Goal: Information Seeking & Learning: Find contact information

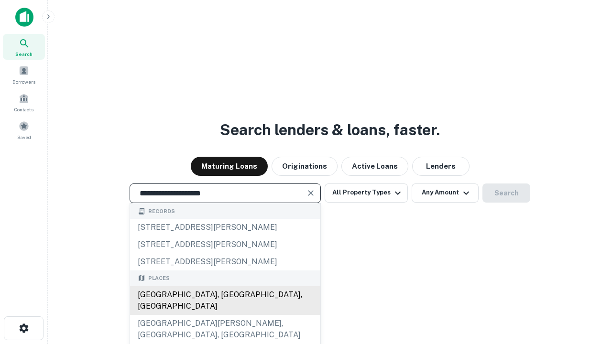
click at [225, 315] on div "Santa Monica, CA, USA" at bounding box center [225, 301] width 190 height 29
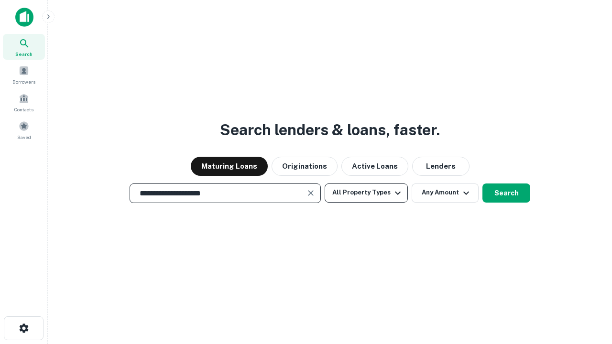
type input "**********"
click at [366, 193] on button "All Property Types" at bounding box center [366, 193] width 83 height 19
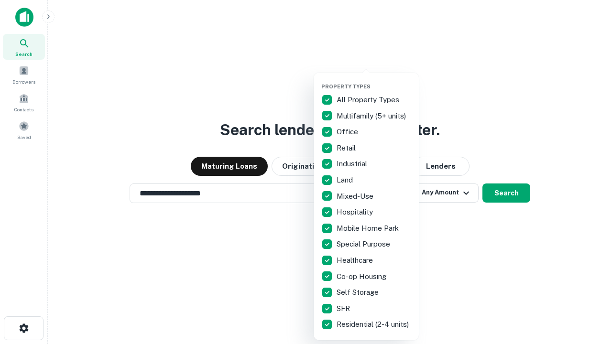
click at [374, 80] on button "button" at bounding box center [374, 80] width 105 height 0
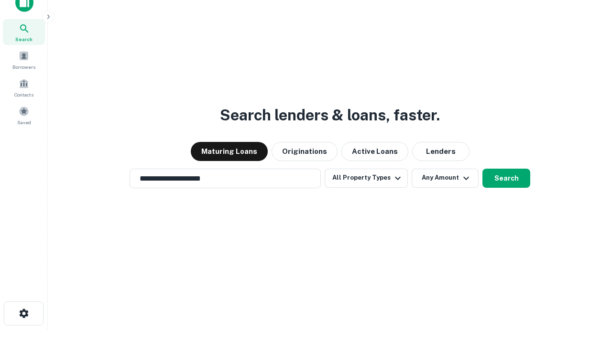
scroll to position [6, 115]
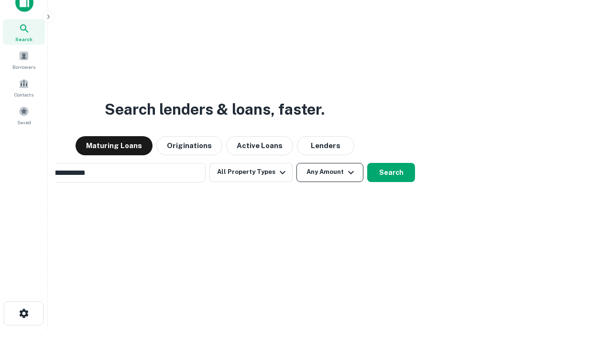
click at [297, 163] on button "Any Amount" at bounding box center [330, 172] width 67 height 19
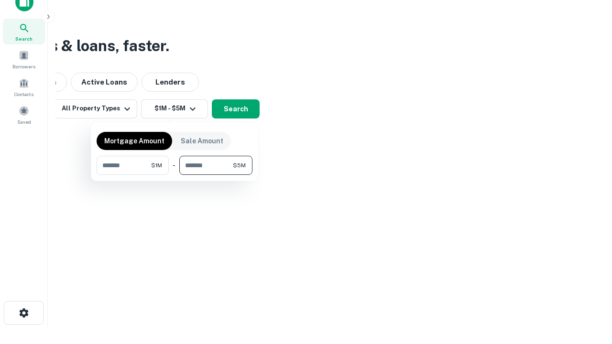
type input "*******"
click at [175, 175] on button "button" at bounding box center [175, 175] width 156 height 0
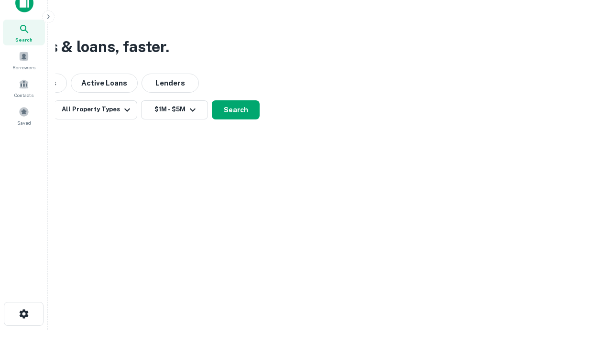
scroll to position [6, 177]
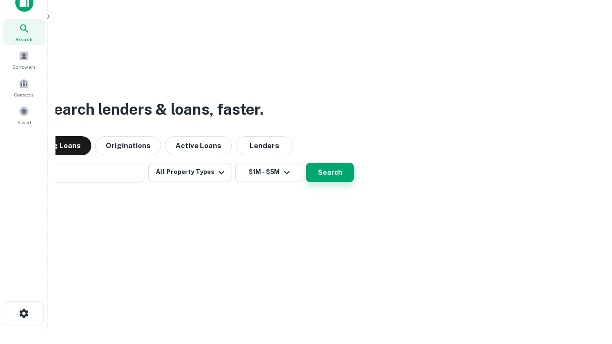
click at [306, 163] on button "Search" at bounding box center [330, 172] width 48 height 19
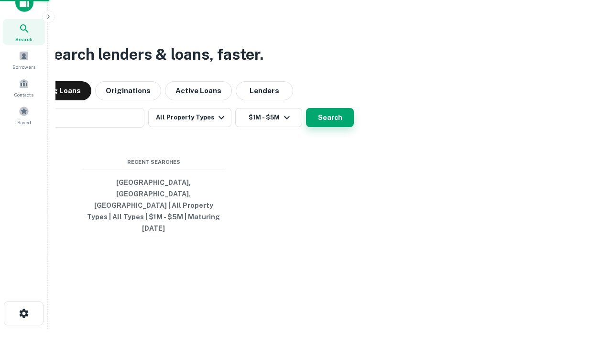
scroll to position [25, 271]
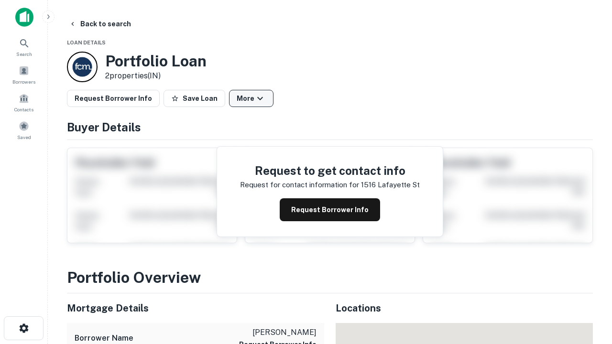
click at [251, 99] on button "More" at bounding box center [251, 98] width 44 height 17
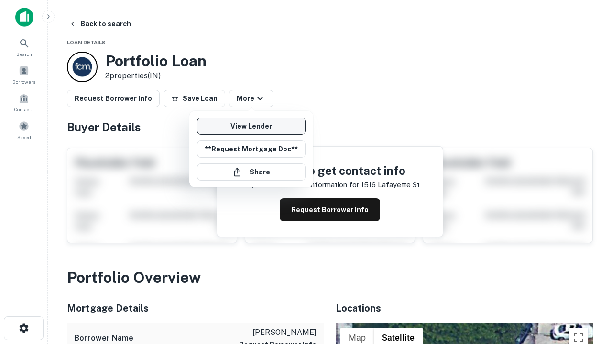
click at [251, 126] on link "View Lender" at bounding box center [251, 126] width 109 height 17
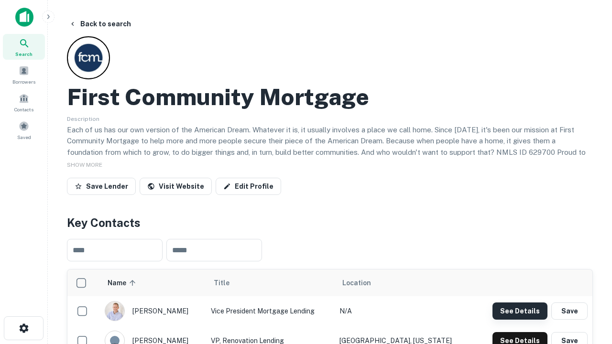
click at [520, 311] on button "See Details" at bounding box center [520, 311] width 55 height 17
click at [23, 329] on icon "button" at bounding box center [23, 328] width 11 height 11
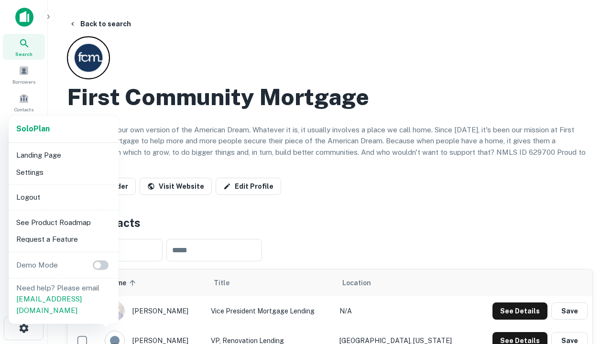
click at [63, 197] on li "Logout" at bounding box center [63, 197] width 102 height 17
